Goal: Navigation & Orientation: Find specific page/section

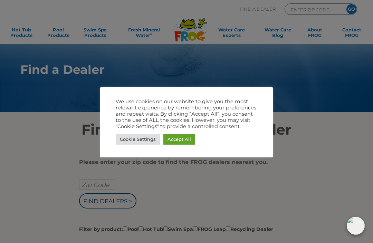
click at [189, 139] on link "Accept All" at bounding box center [179, 139] width 32 height 11
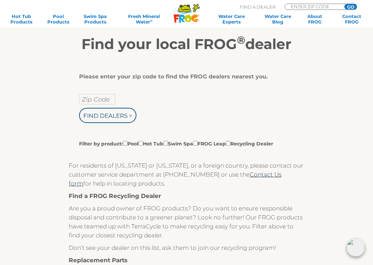
scroll to position [86, 0]
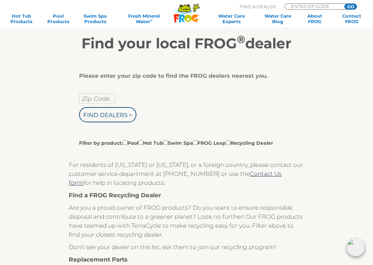
click at [120, 121] on input "Find Dealers >" at bounding box center [107, 114] width 57 height 15
click at [114, 99] on input "Zip Code" at bounding box center [97, 99] width 36 height 10
type input "ENTER ZIP CODE"
type input "Zip Code"
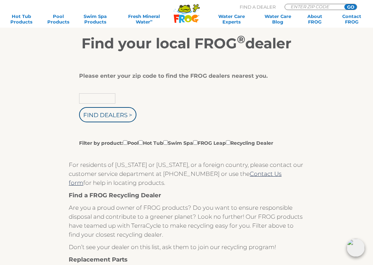
click at [105, 104] on input "text" at bounding box center [97, 98] width 36 height 10
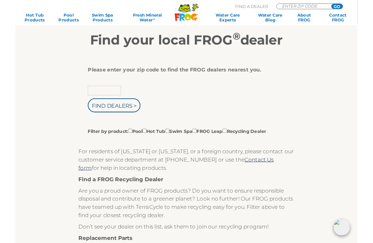
scroll to position [86, 0]
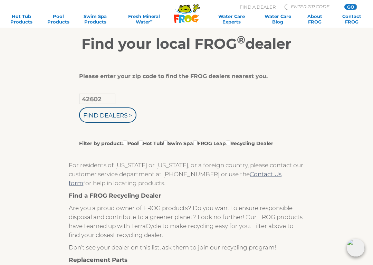
type input "42602"
click at [130, 109] on input "Find Dealers >" at bounding box center [107, 114] width 57 height 15
click at [123, 112] on input "Find Dealers >" at bounding box center [107, 114] width 57 height 15
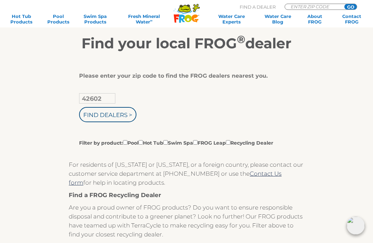
click at [118, 122] on input "Find Dealers >" at bounding box center [107, 114] width 57 height 15
click at [143, 141] on input "Filter by product: Pool Hot Tub Swim Spa FROG Leap Recycling Dealer" at bounding box center [140, 143] width 4 height 4
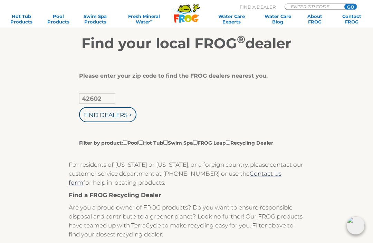
click at [143, 141] on input "Filter by product: Pool Hot Tub Swim Spa FROG Leap Recycling Dealer" at bounding box center [140, 143] width 4 height 4
checkbox input "true"
